Goal: Communication & Community: Ask a question

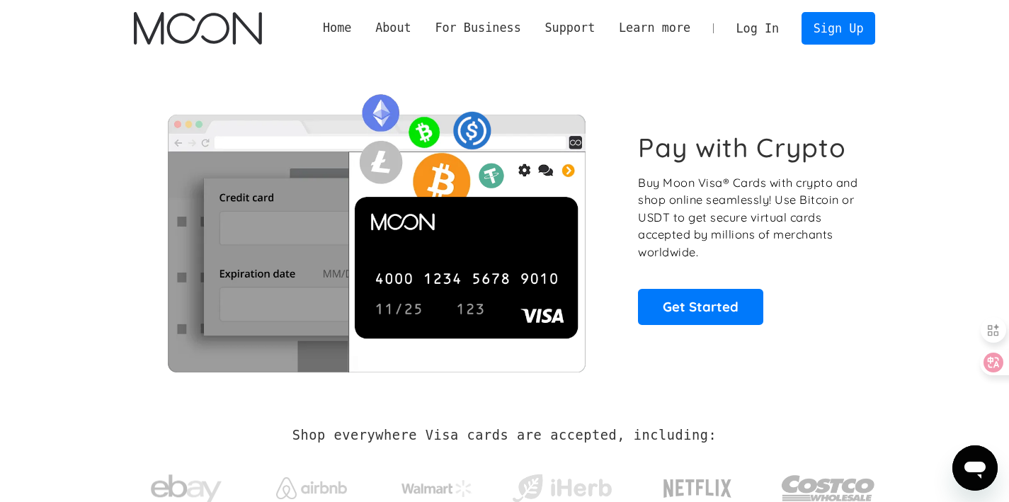
click at [968, 471] on icon "打开消息传送窗口" at bounding box center [975, 470] width 21 height 17
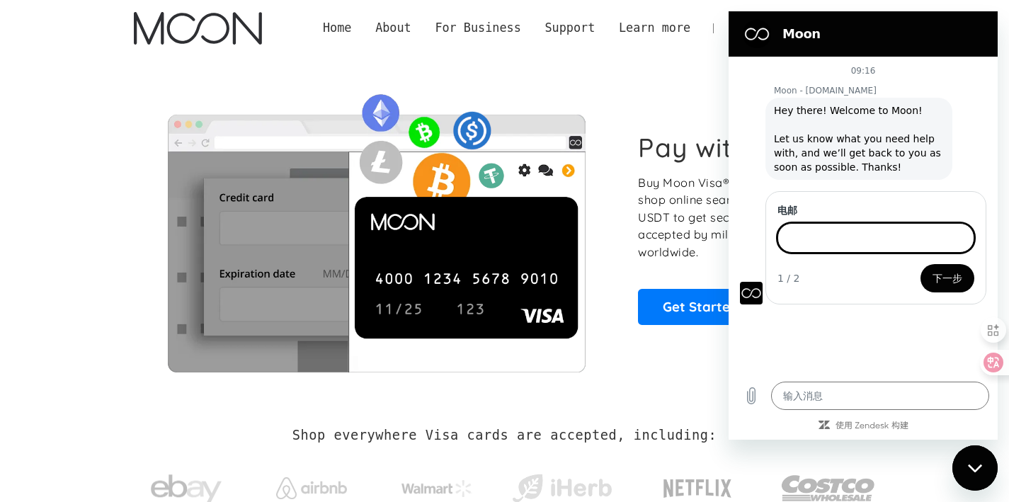
click at [840, 132] on span "Hey there! Welcome to Moon! Let us know what you need help with, and we’ll get …" at bounding box center [859, 138] width 170 height 71
click at [632, 74] on div "Pay with Crypto Buy Moon Visa® Cards with crypto and shop online seamlessly! Us…" at bounding box center [505, 229] width 742 height 344
click at [967, 477] on div "关闭消息传送窗口" at bounding box center [975, 468] width 42 height 42
type textarea "x"
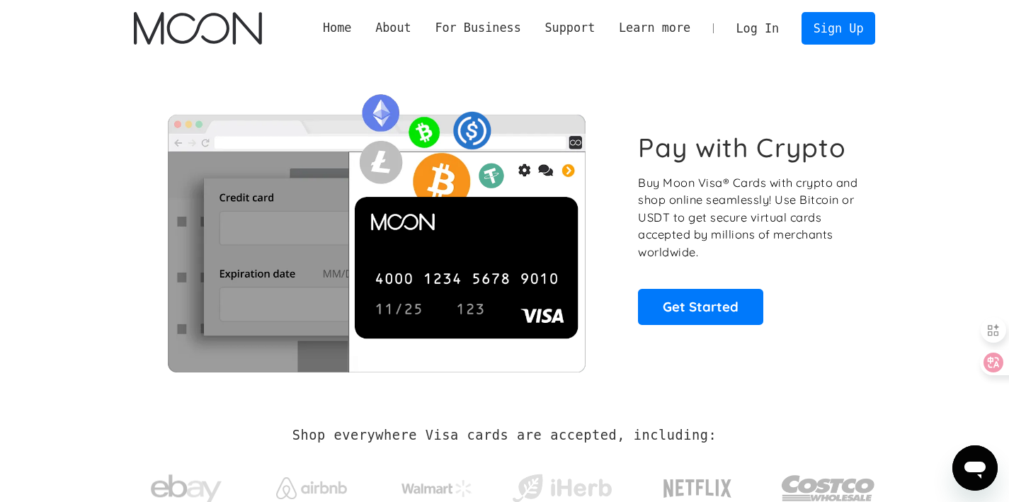
click at [756, 32] on link "Log In" at bounding box center [758, 28] width 67 height 31
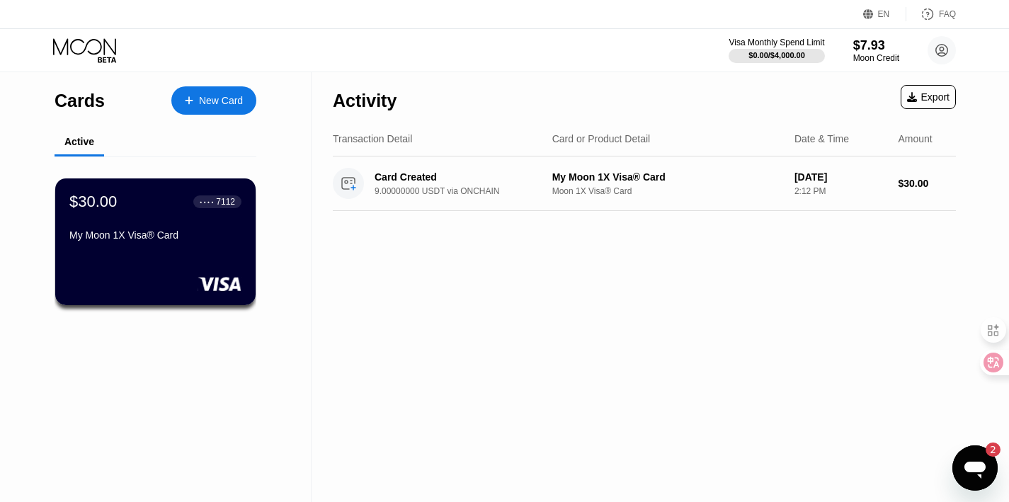
drag, startPoint x: 973, startPoint y: 485, endPoint x: 967, endPoint y: 467, distance: 19.5
click at [973, 484] on div "打开消息传送窗口, 2 条未读消息" at bounding box center [975, 468] width 42 height 42
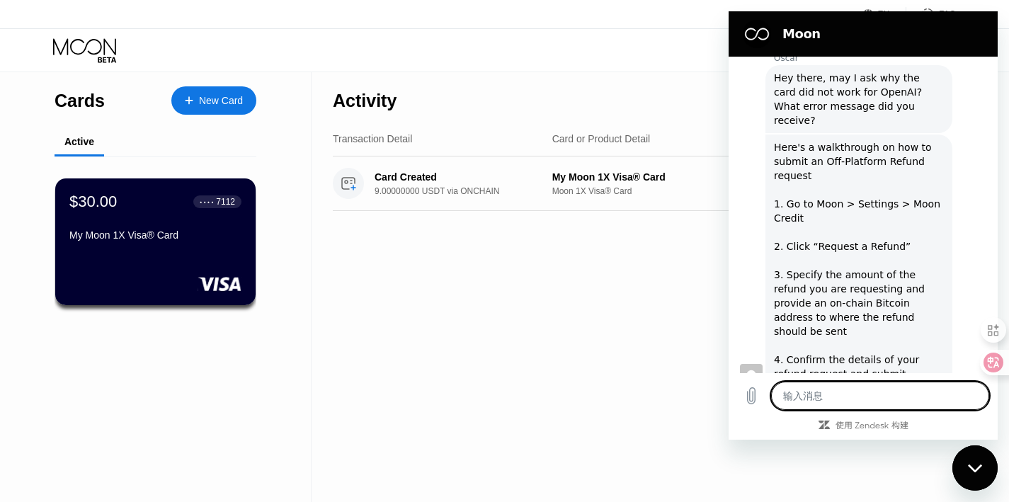
scroll to position [1326, 0]
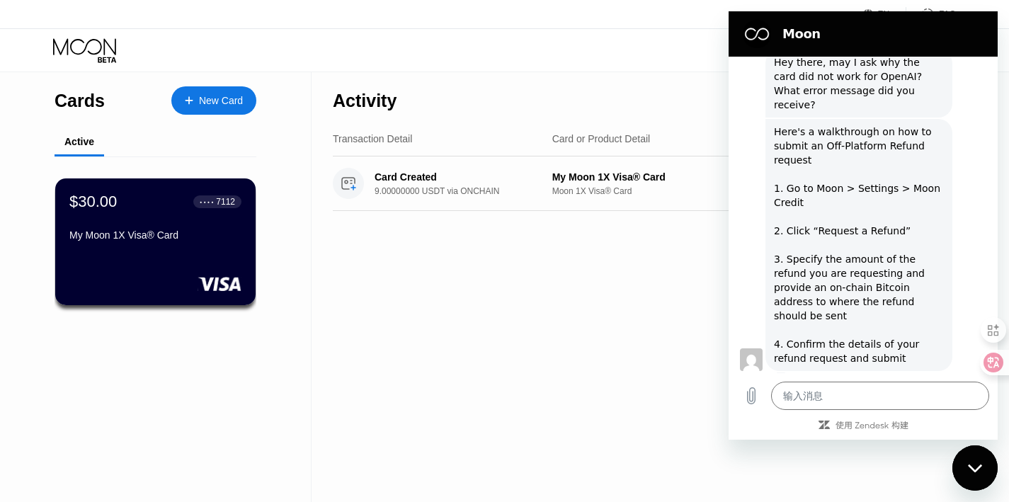
click at [861, 266] on div "Here's a walkthrough on how to submit an Off-Platform Refund request 1. Go to M…" at bounding box center [859, 245] width 170 height 241
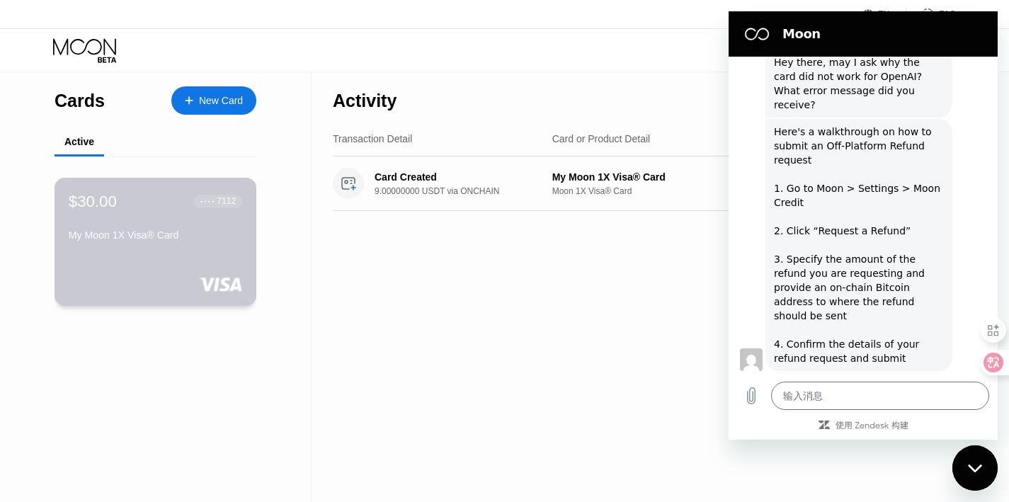
click at [227, 268] on div "$30.00 ● ● ● ● 7112 My Moon 1X Visa® Card" at bounding box center [156, 242] width 203 height 128
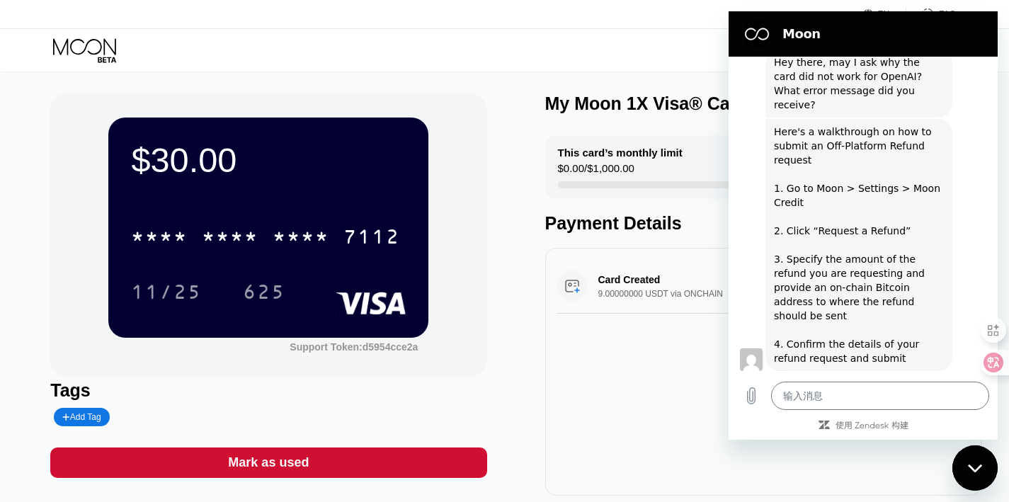
click at [684, 62] on div "Visa Monthly Spend Limit $0.00 / $4,000.00 $7.93 Moon Credit Junn Flow junnflow…" at bounding box center [504, 50] width 1009 height 42
click at [976, 464] on icon "关闭消息传送窗口" at bounding box center [975, 468] width 15 height 9
type textarea "x"
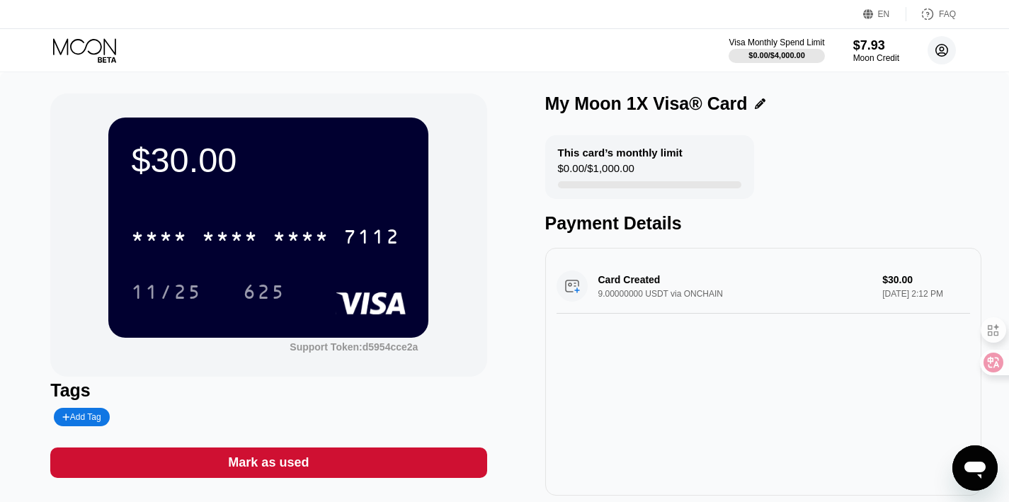
click at [949, 55] on circle at bounding box center [942, 50] width 28 height 28
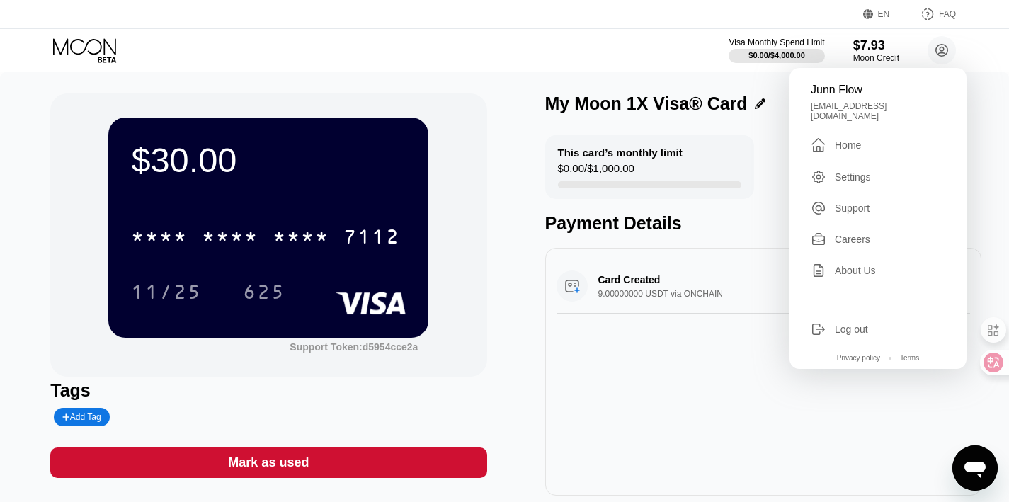
click at [870, 171] on div "Settings" at bounding box center [853, 176] width 36 height 11
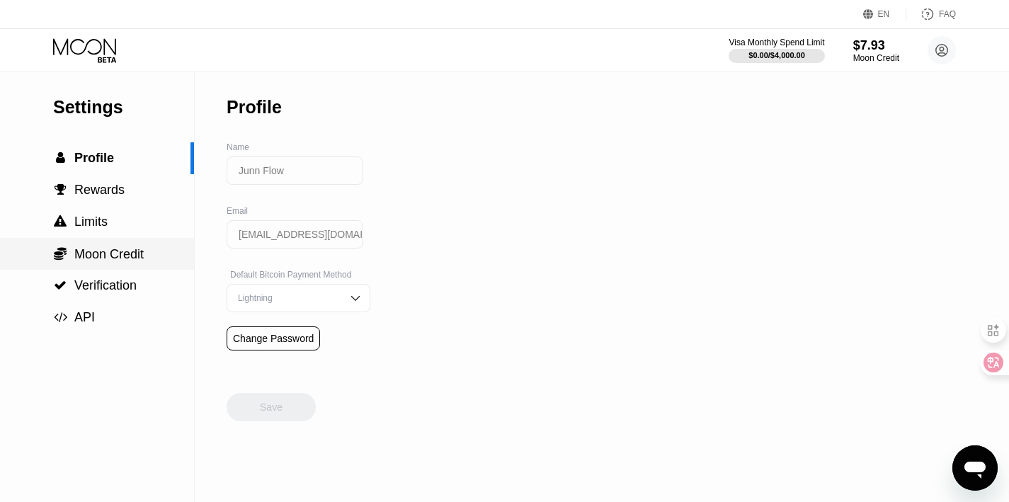
click at [147, 261] on div " Moon Credit" at bounding box center [97, 254] width 194 height 16
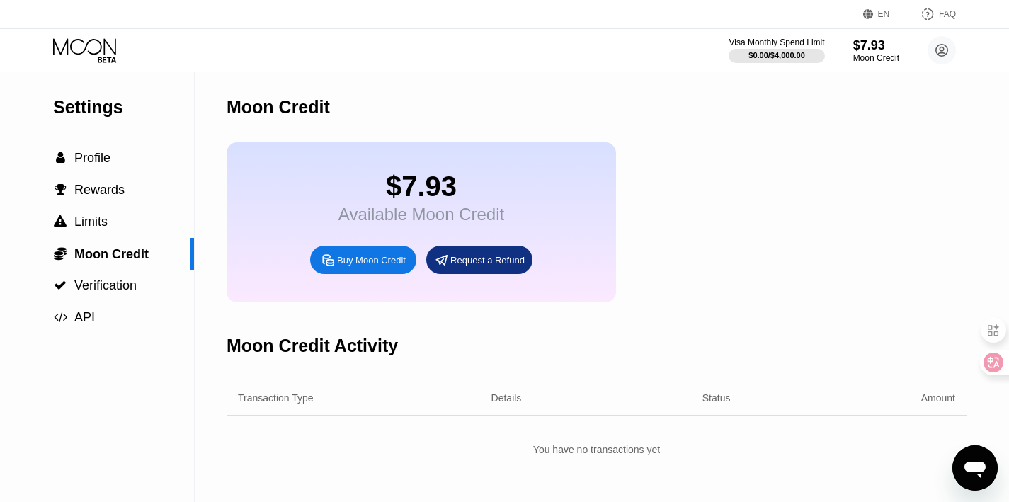
click at [480, 271] on div "Request a Refund" at bounding box center [479, 260] width 106 height 28
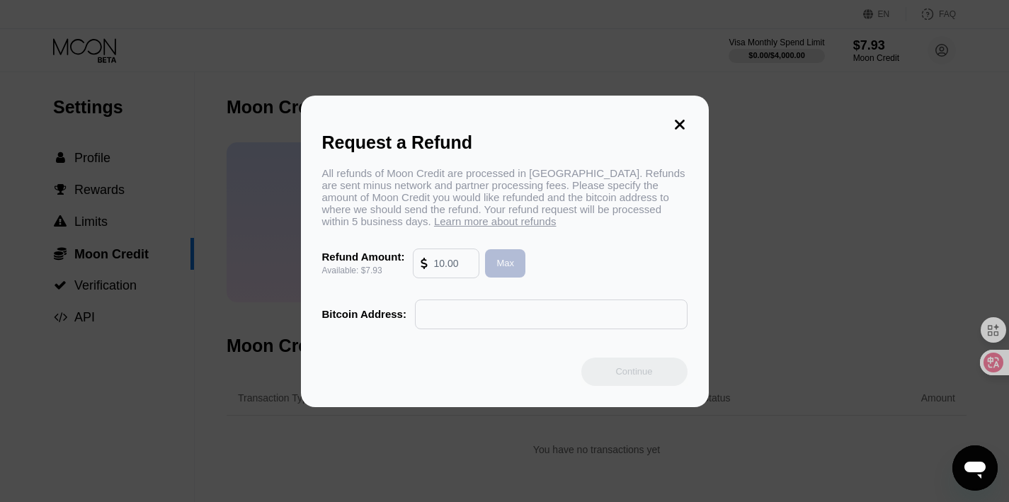
click at [504, 268] on div "Max" at bounding box center [506, 263] width 18 height 12
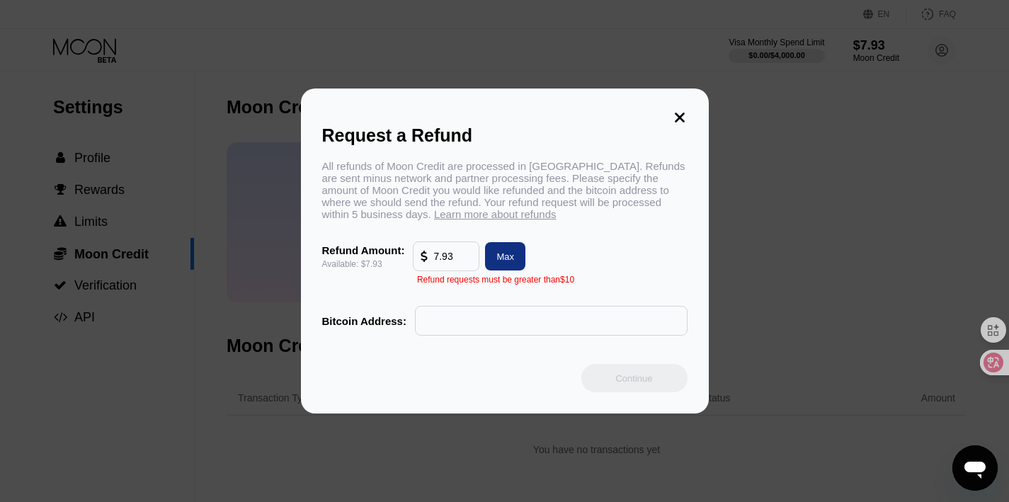
click at [464, 261] on input "7.93" at bounding box center [452, 256] width 38 height 28
type input "7"
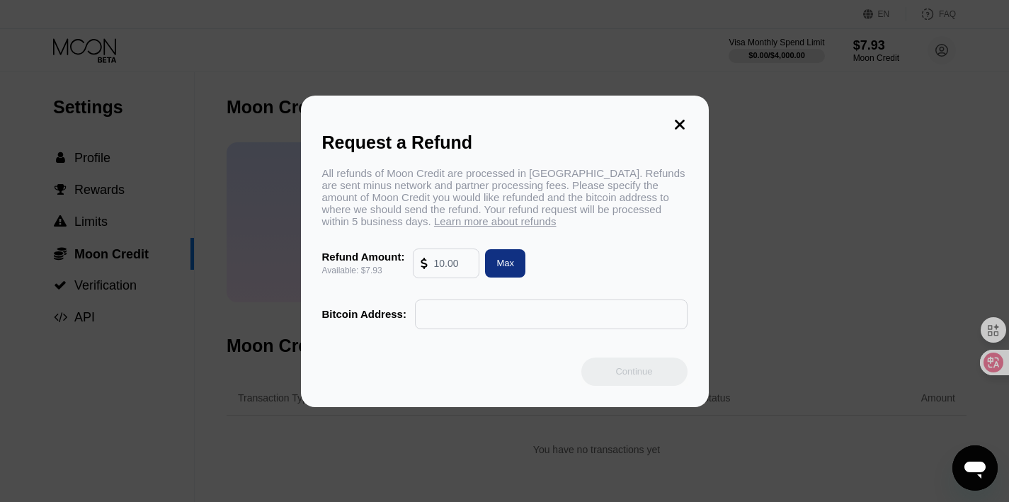
click at [676, 126] on icon at bounding box center [680, 125] width 10 height 10
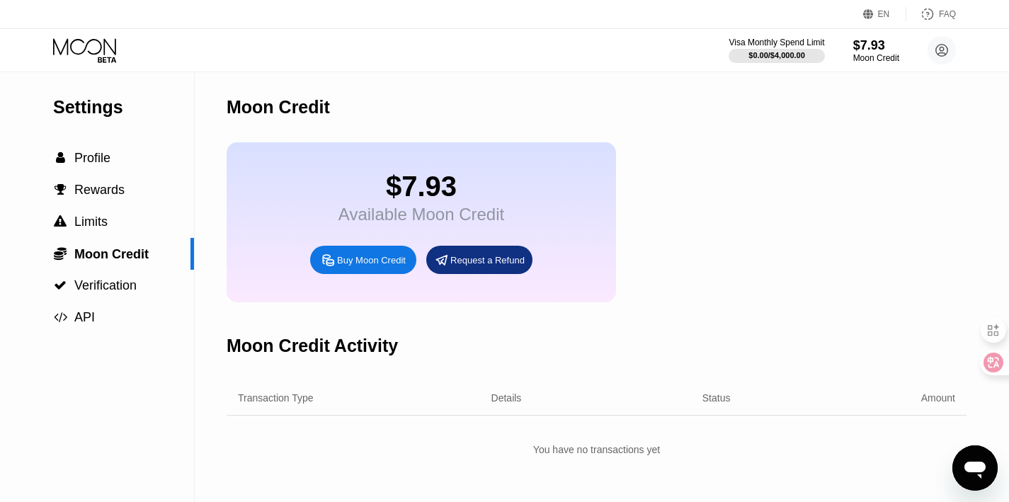
click at [979, 475] on icon "打开消息传送窗口" at bounding box center [975, 470] width 21 height 17
type textarea "x"
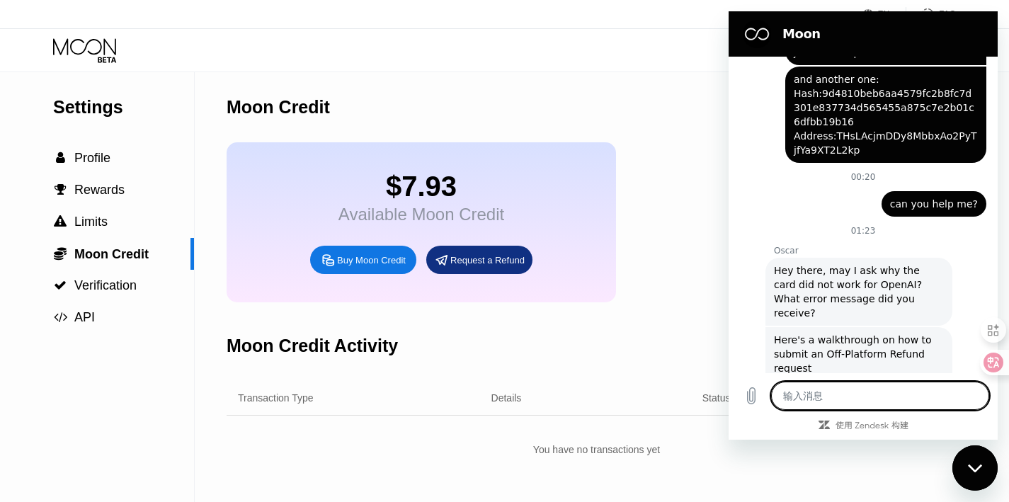
scroll to position [1108, 0]
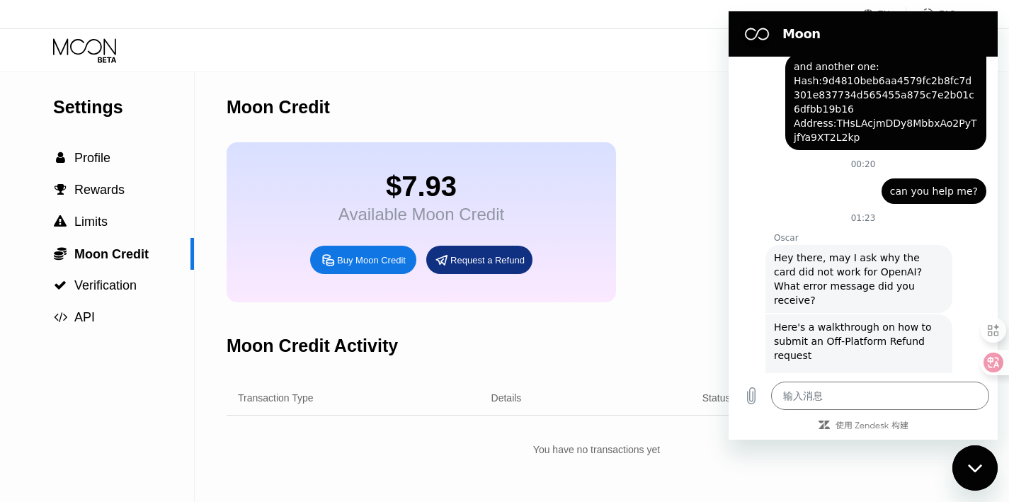
click at [920, 288] on span "Hey there, may I ask why the card did not work for OpenAI? What error message d…" at bounding box center [859, 279] width 170 height 57
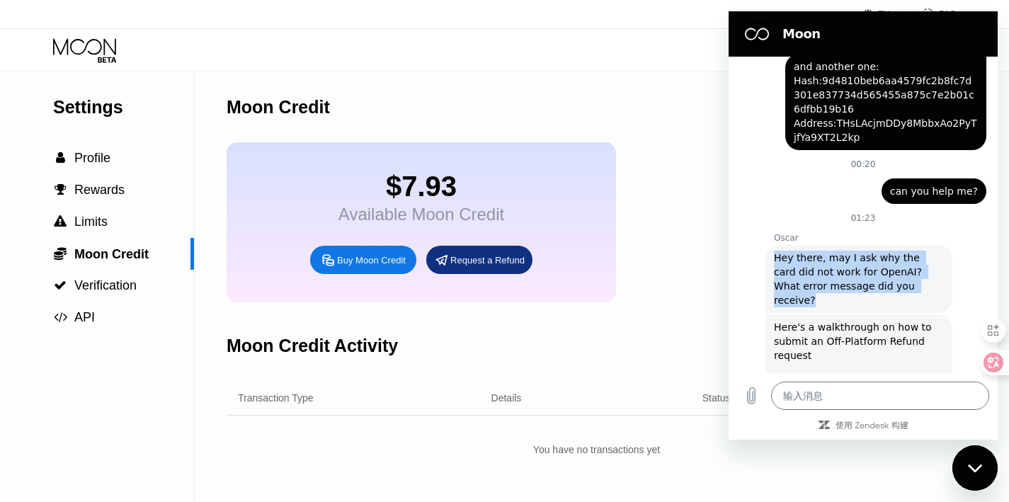
drag, startPoint x: 920, startPoint y: 288, endPoint x: 769, endPoint y: 261, distance: 153.3
click at [769, 261] on div "Oscar 说： Hey there, may I ask why the card did not work for OpenAI? What error …" at bounding box center [859, 279] width 187 height 68
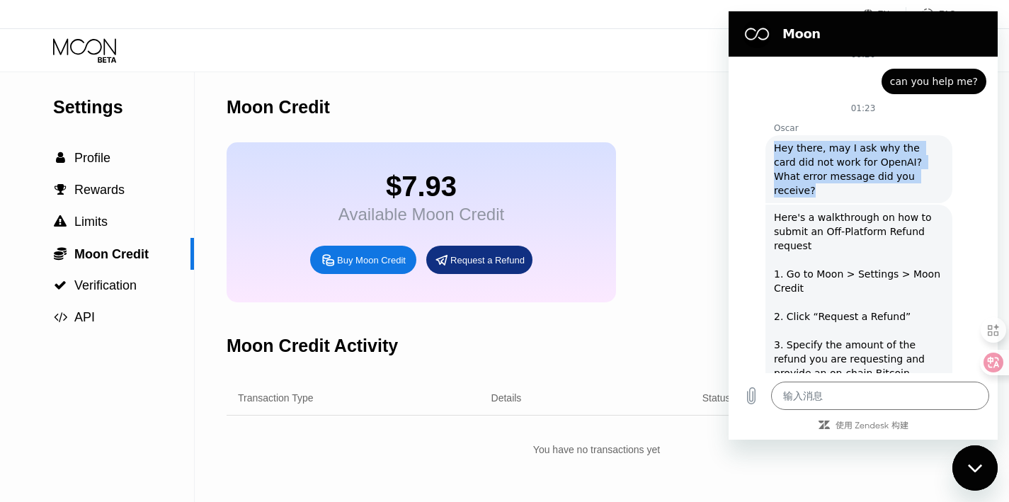
scroll to position [1303, 0]
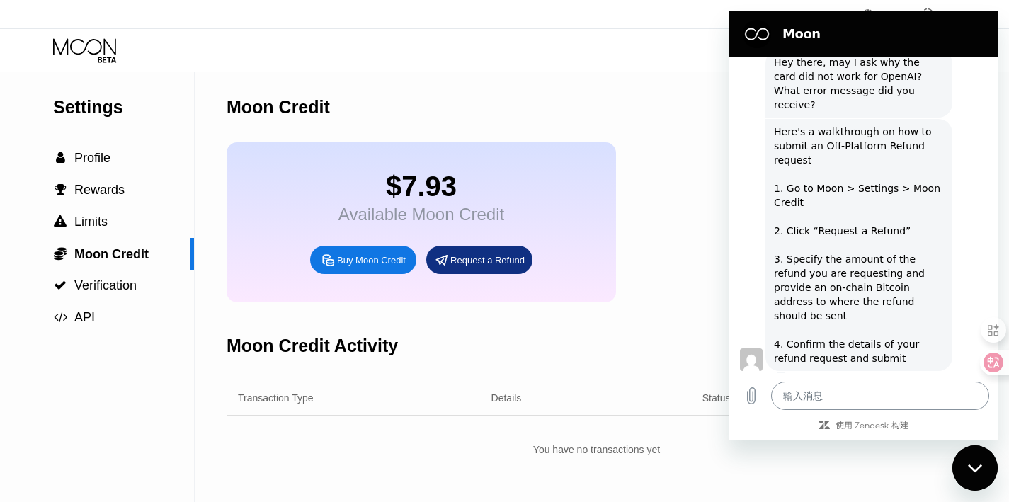
click at [844, 395] on textarea at bounding box center [880, 396] width 218 height 28
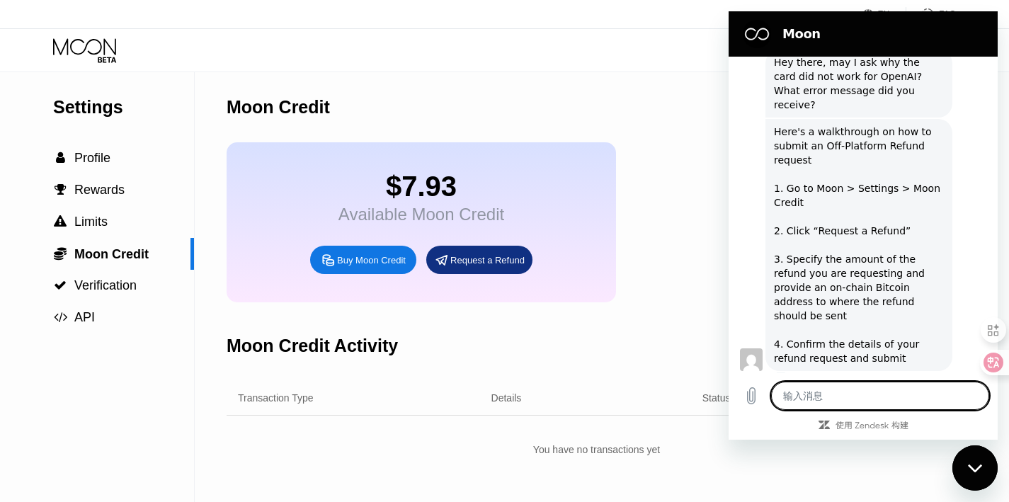
click at [829, 397] on textarea at bounding box center [880, 396] width 218 height 28
type textarea "w"
type textarea "x"
type textarea "wh"
type textarea "x"
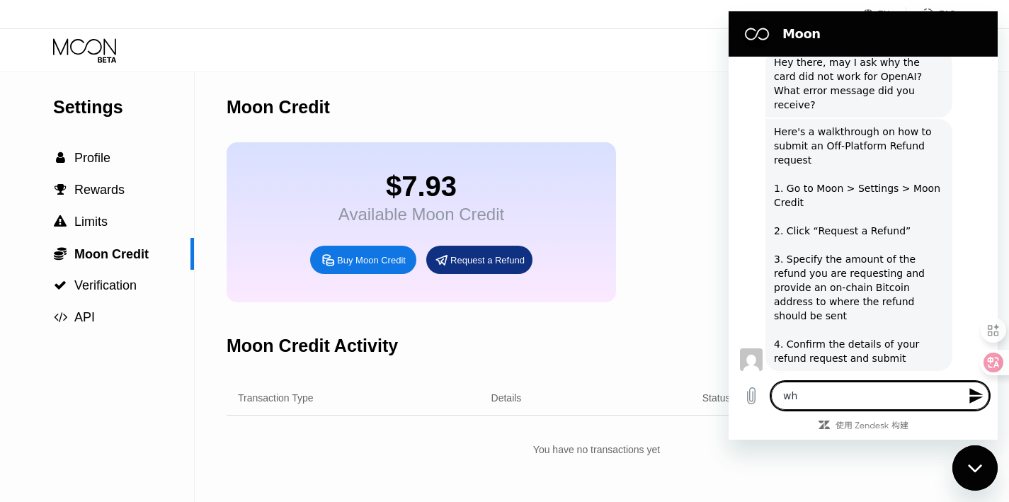
type textarea "why"
type textarea "x"
type textarea "wh"
type textarea "x"
type textarea "w"
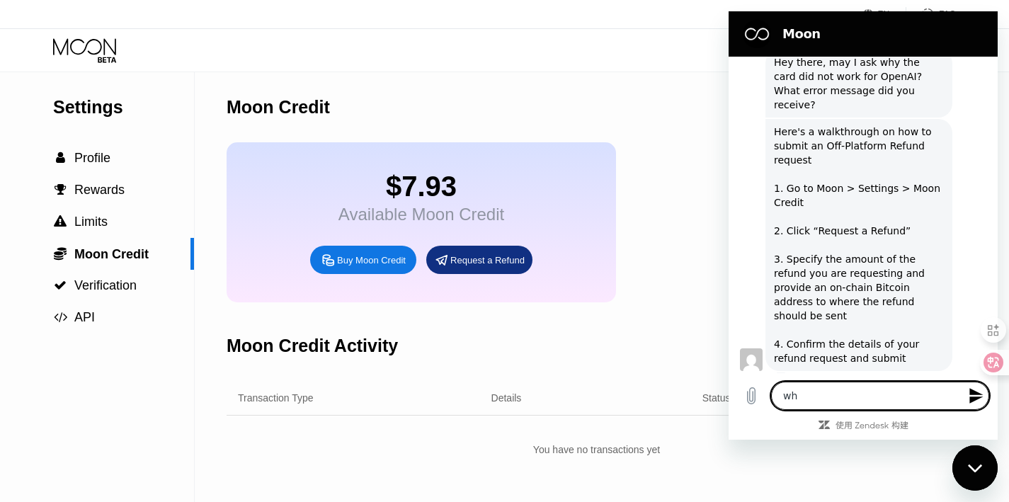
type textarea "x"
type textarea "."
type textarea "x"
type textarea ".."
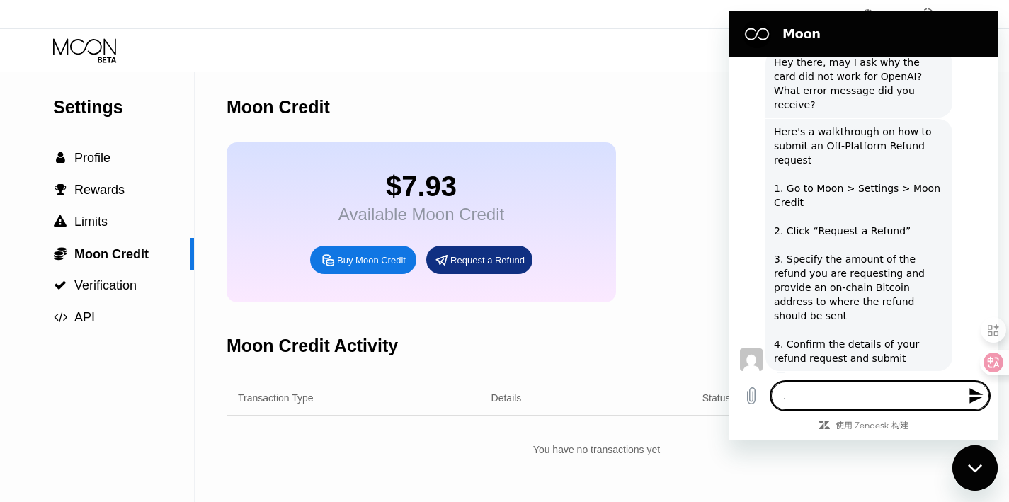
type textarea "x"
type textarea "."
type textarea "x"
type textarea "e"
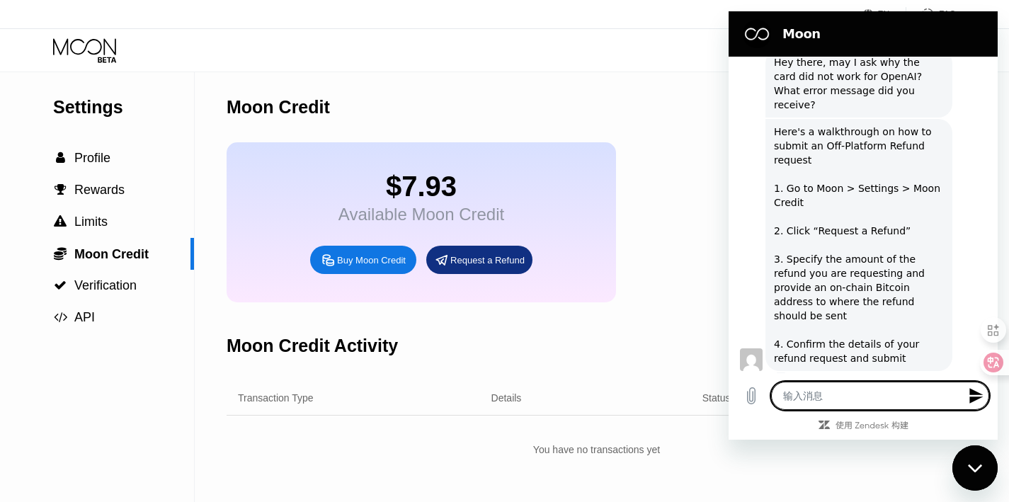
type textarea "x"
type textarea "em"
type textarea "x"
type textarea "emm"
type textarea "x"
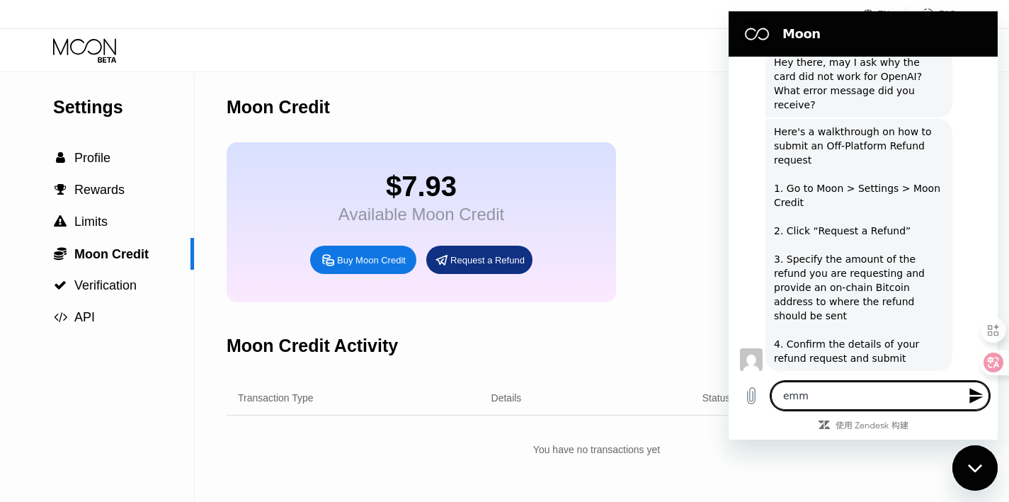
type textarea "emmm"
type textarea "x"
type textarea "emmm."
type textarea "x"
type textarea "emmm.."
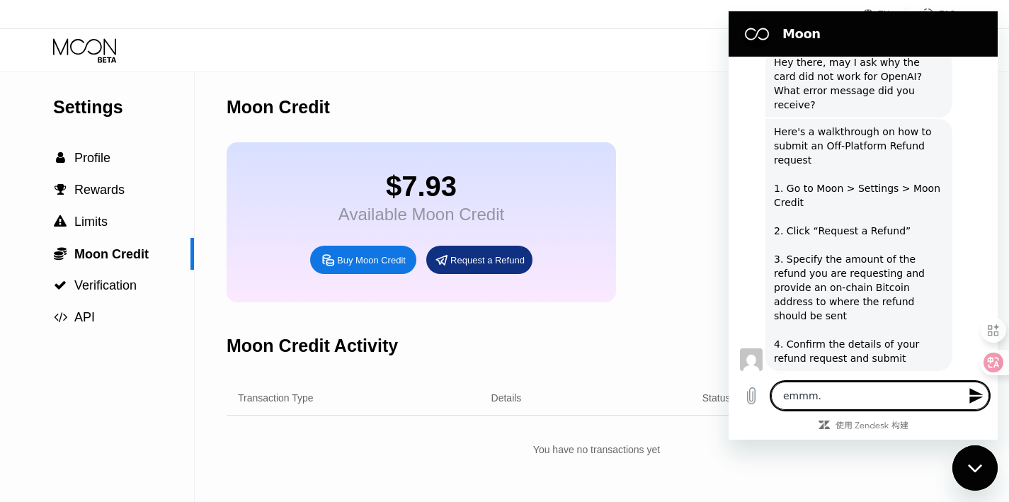
type textarea "x"
type textarea "emmm..."
type textarea "x"
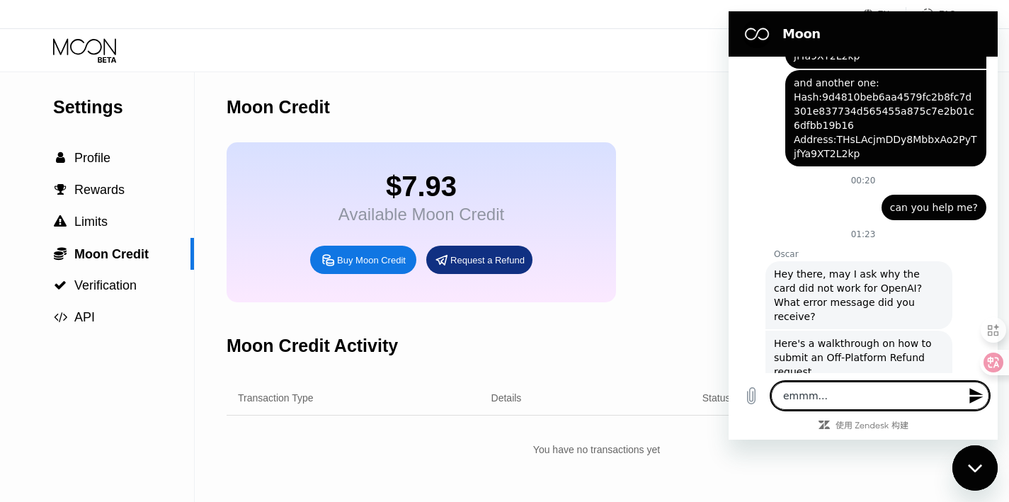
scroll to position [1093, 0]
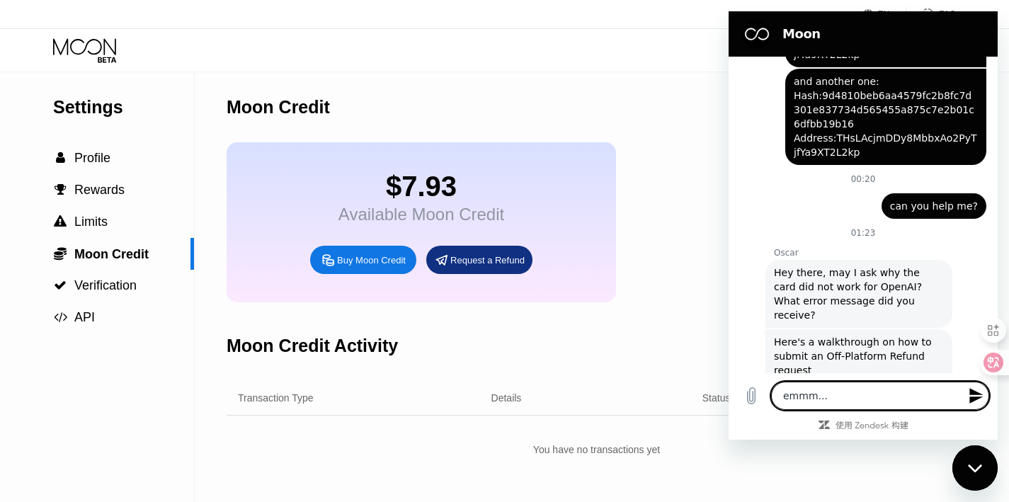
click at [841, 401] on textarea "emmm..." at bounding box center [880, 396] width 218 height 28
type textarea "emmm...c"
type textarea "x"
type textarea "emmm...ca"
type textarea "x"
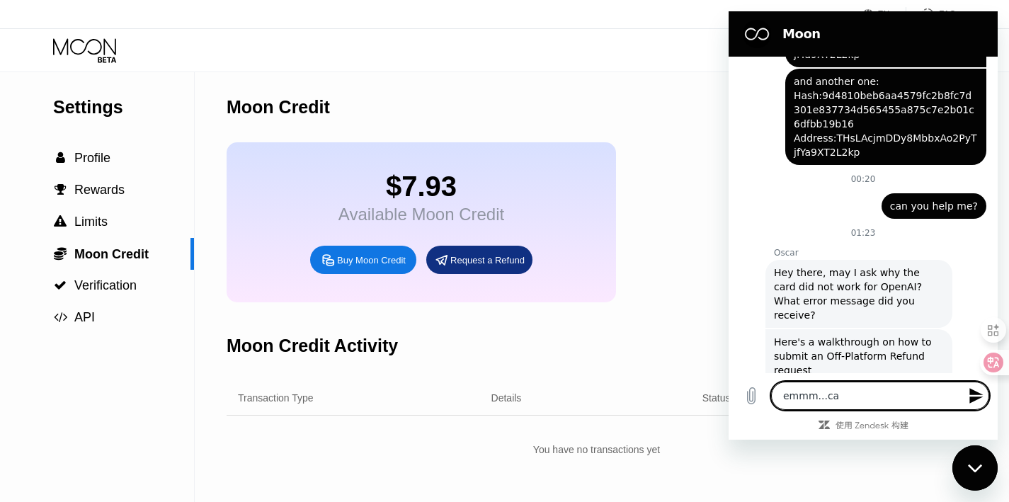
type textarea "emmm...car"
type textarea "x"
type textarea "emmm...card"
type textarea "x"
type textarea "emmm...card"
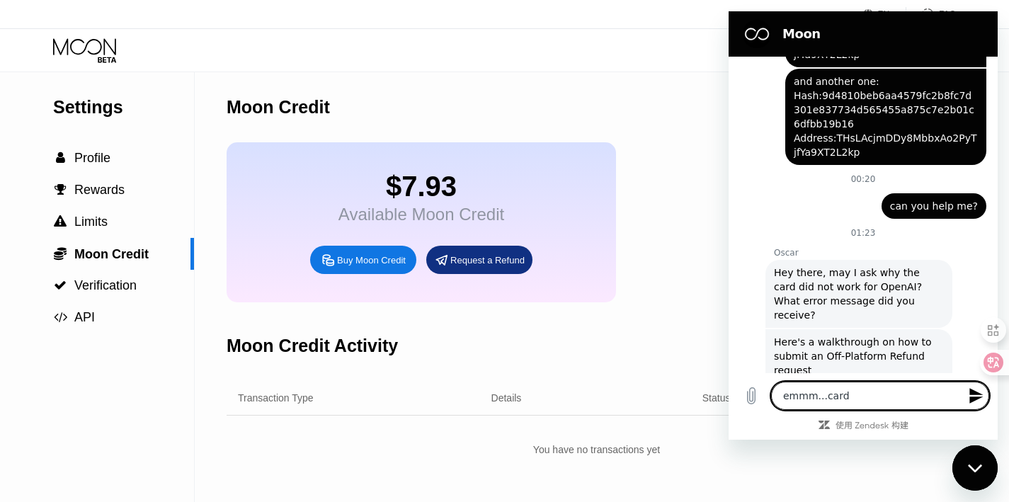
type textarea "x"
type textarea "emmm...card i"
type textarea "x"
type textarea "emmm...card is"
type textarea "x"
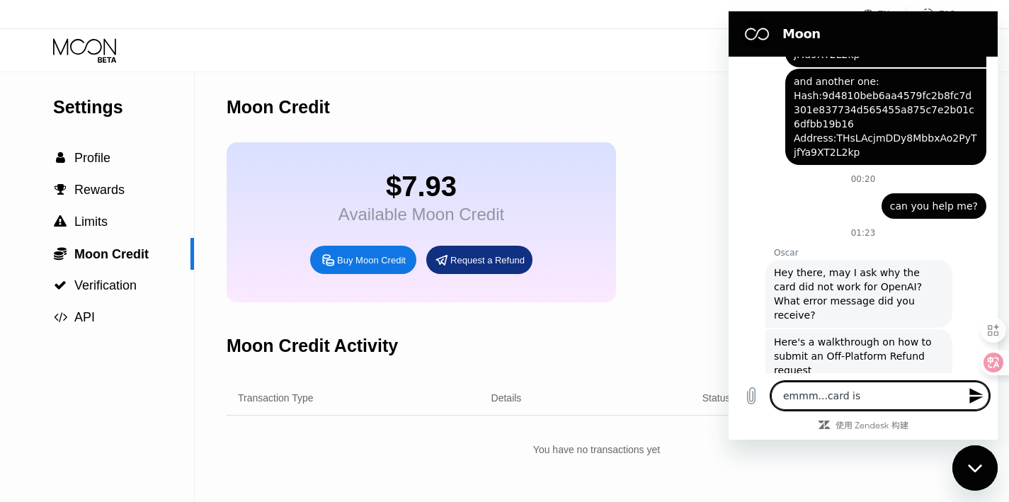
type textarea "emmm...card is"
type textarea "x"
type textarea "emmm...card is"
type textarea "x"
type textarea "emmm...card i"
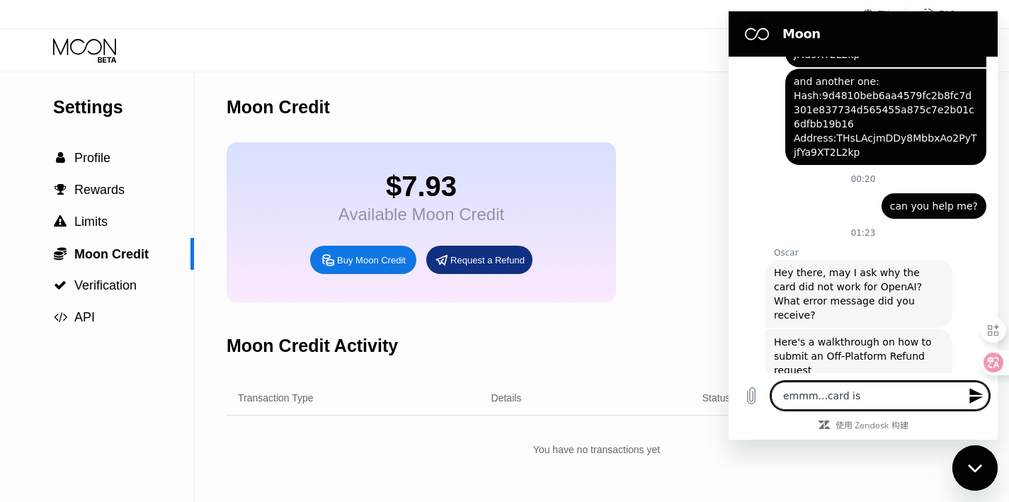
type textarea "x"
type textarea "emmm...card"
type textarea "x"
type textarea "emmm...card"
type textarea "x"
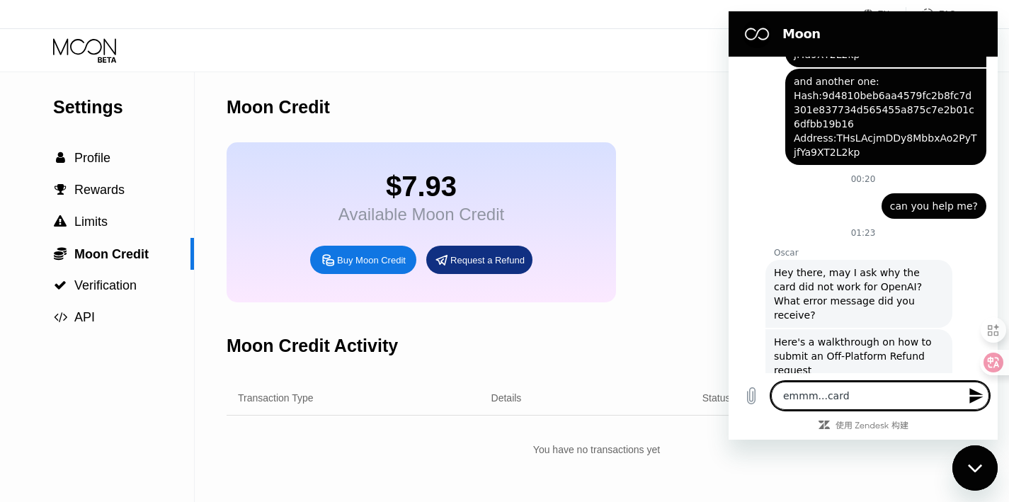
type textarea "emmm...car"
type textarea "x"
type textarea "emmm...ca"
type textarea "x"
type textarea "emmm...c"
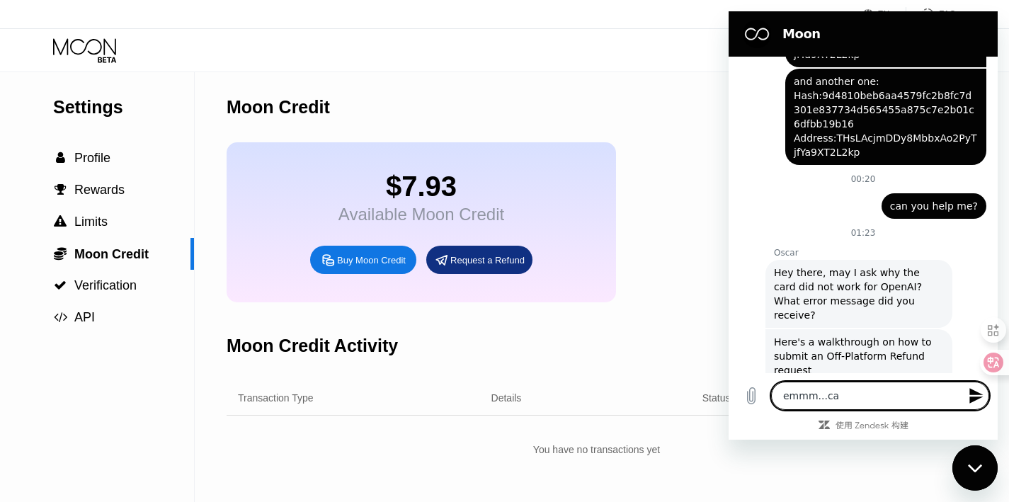
type textarea "x"
type textarea "emmm..."
type textarea "x"
type textarea "emmm..."
click at [109, 67] on div "Visa Monthly Spend Limit $0.00 / $4,000.00 $7.93 Moon Credit Junn Flow junnflow…" at bounding box center [504, 50] width 1009 height 42
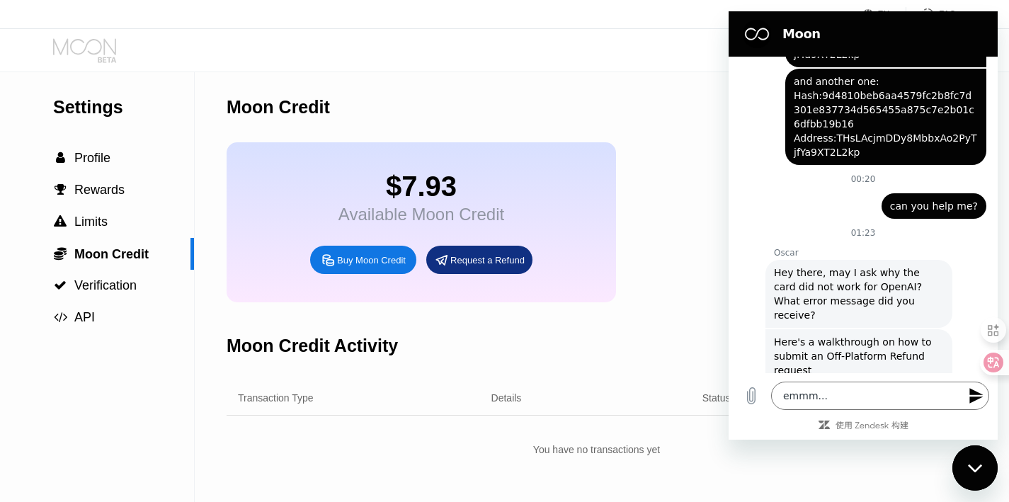
click at [106, 47] on icon at bounding box center [86, 50] width 66 height 25
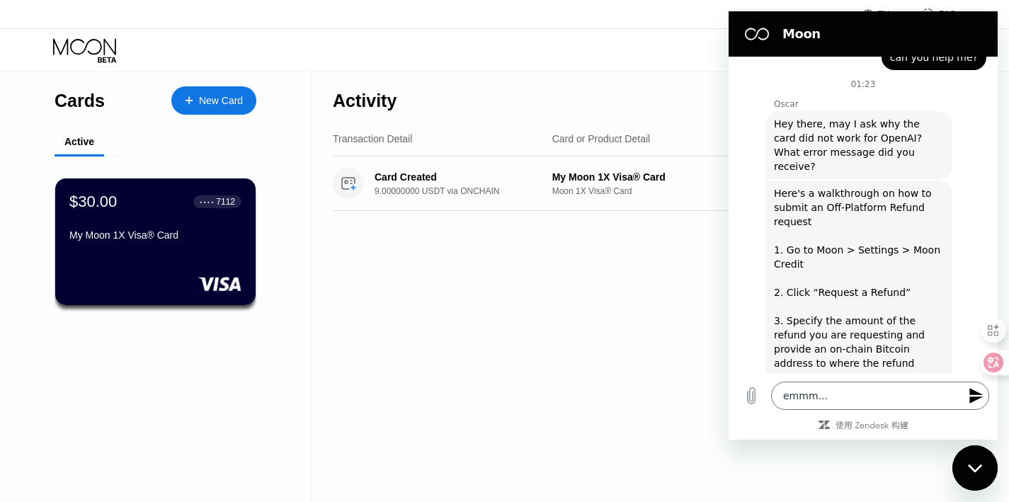
scroll to position [1303, 0]
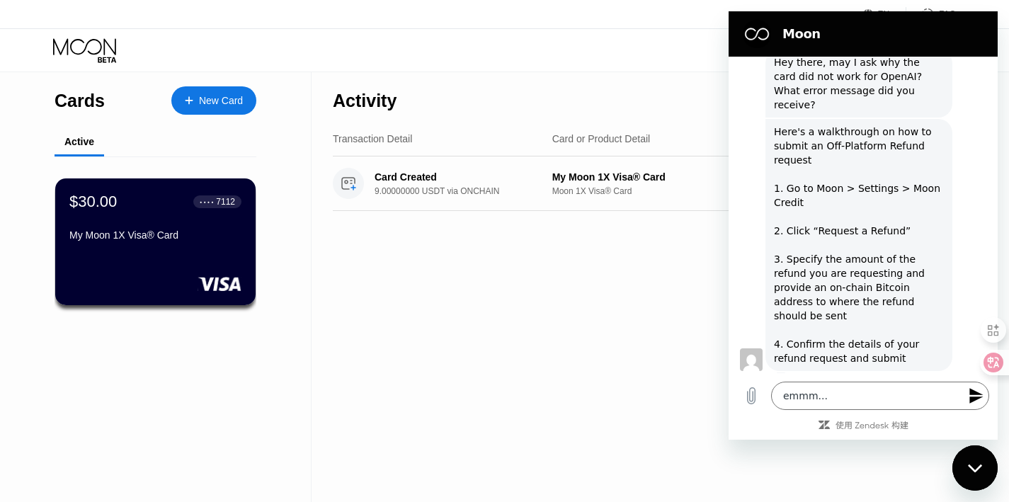
click at [583, 354] on div "Activity Export Transaction Detail Card or Product Detail Date & Time Amount Ca…" at bounding box center [645, 287] width 666 height 430
click at [742, 24] on div "Moon" at bounding box center [860, 34] width 246 height 28
click at [968, 472] on icon "关闭消息传送窗口" at bounding box center [975, 468] width 15 height 9
type textarea "x"
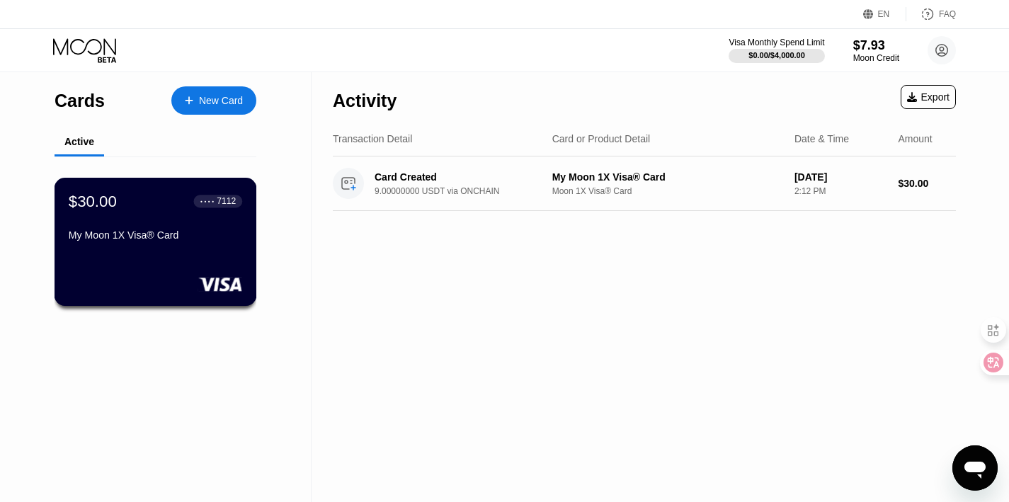
click at [182, 235] on div "My Moon 1X Visa® Card" at bounding box center [156, 234] width 174 height 11
